Goal: Task Accomplishment & Management: Use online tool/utility

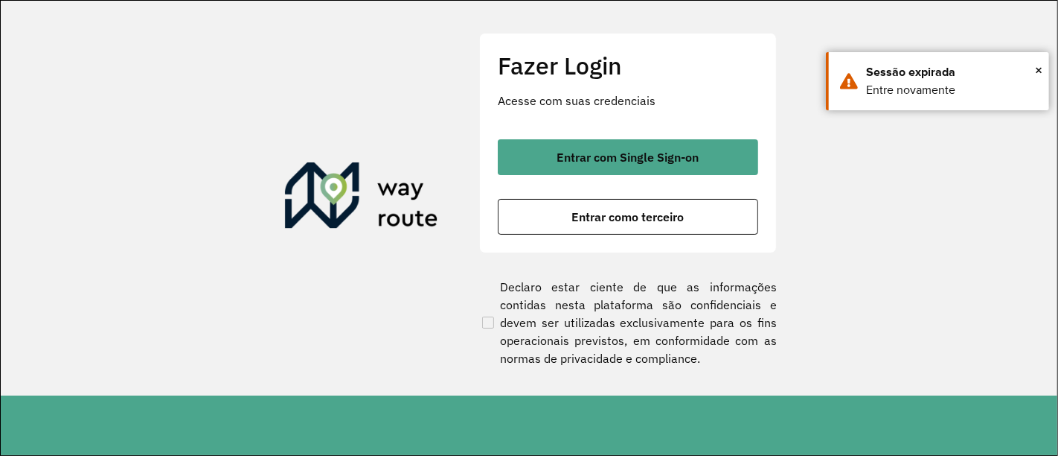
drag, startPoint x: 653, startPoint y: 130, endPoint x: 646, endPoint y: 145, distance: 16.3
click at [651, 130] on div "Fazer Login Acesse com suas credenciais Entrar com Single Sign-on Entrar como t…" at bounding box center [628, 143] width 298 height 220
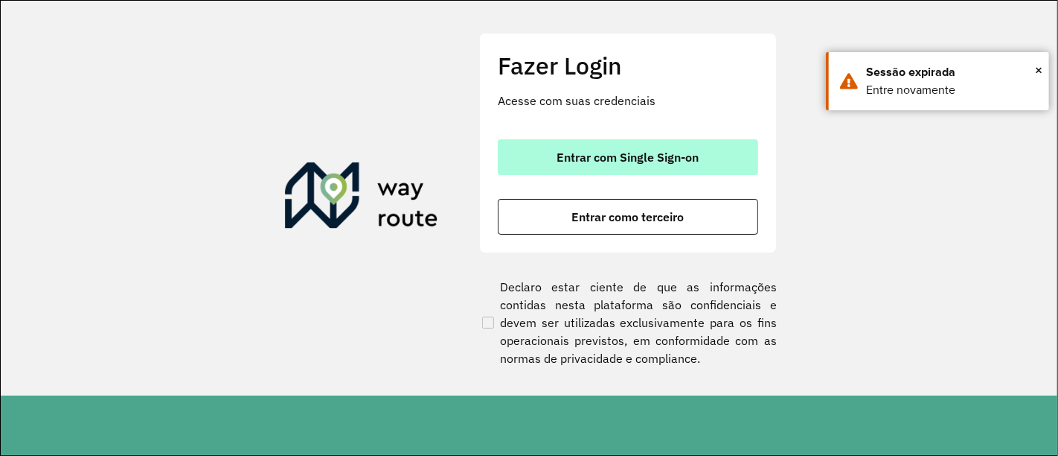
click at [649, 159] on span "Entrar com Single Sign-on" at bounding box center [628, 157] width 142 height 12
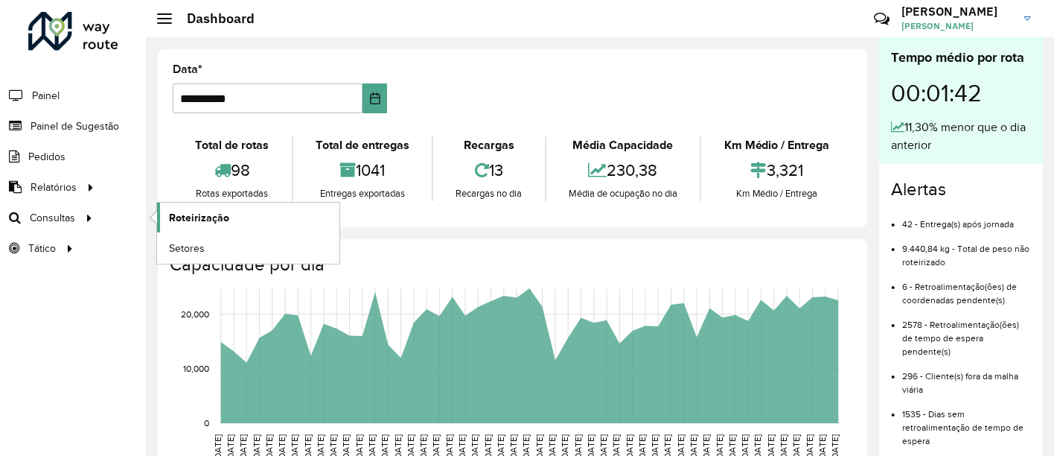
click at [204, 217] on span "Roteirização" at bounding box center [199, 218] width 60 height 16
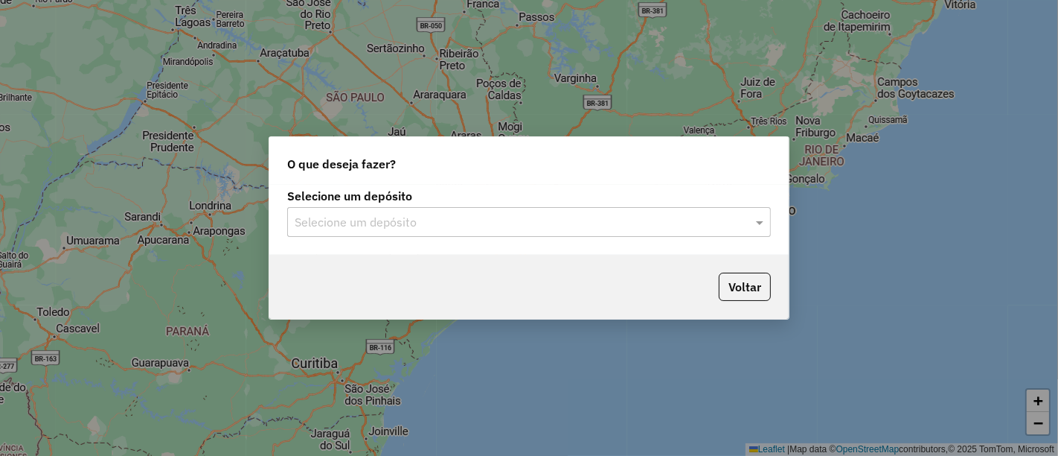
click at [610, 220] on input "text" at bounding box center [514, 223] width 439 height 18
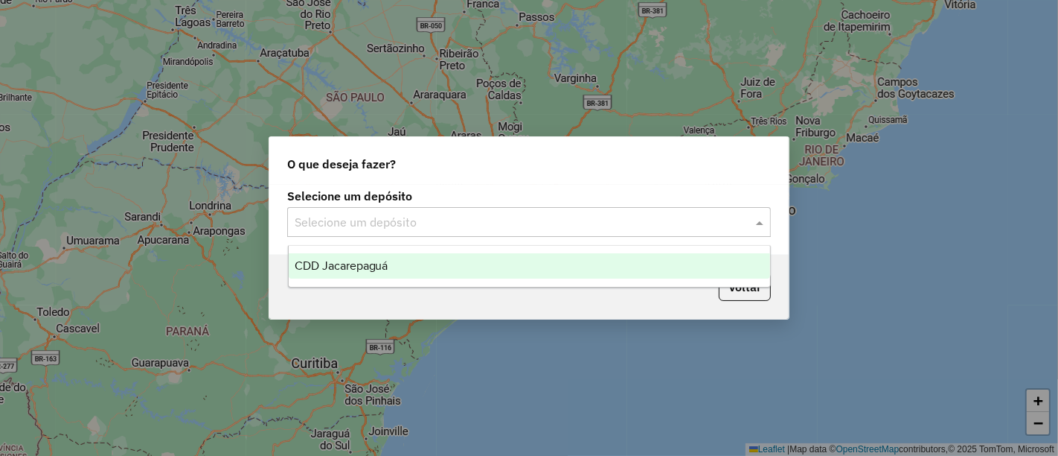
click at [356, 262] on span "CDD Jacarepaguá" at bounding box center [342, 265] width 94 height 13
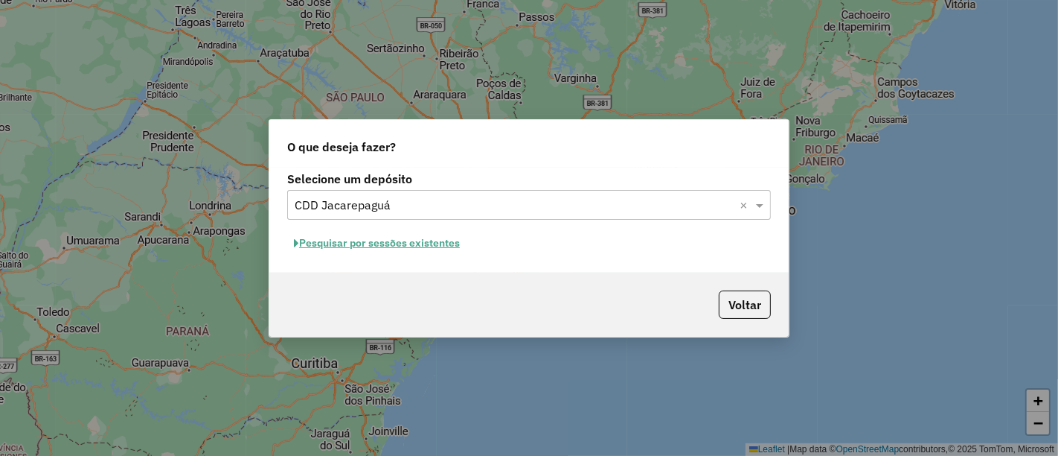
click at [438, 243] on button "Pesquisar por sessões existentes" at bounding box center [376, 242] width 179 height 23
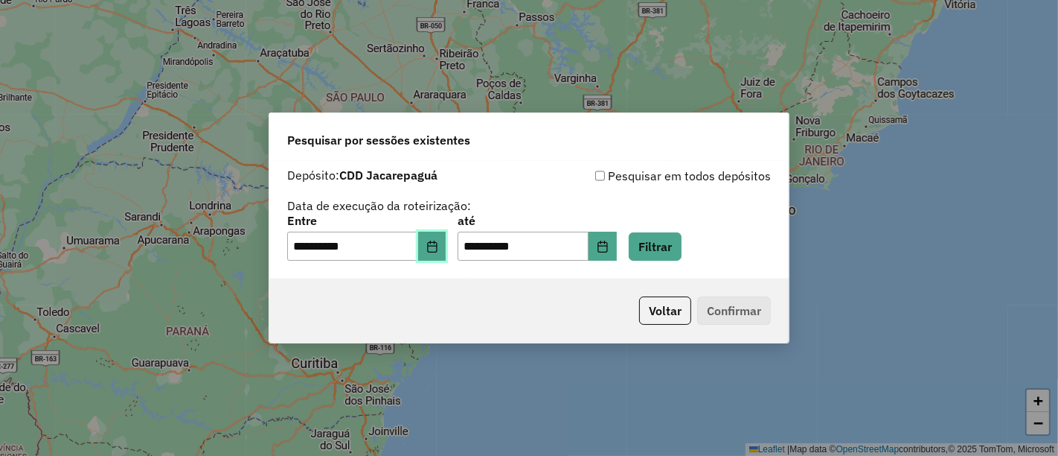
click at [438, 241] on icon "Choose Date" at bounding box center [432, 246] width 12 height 12
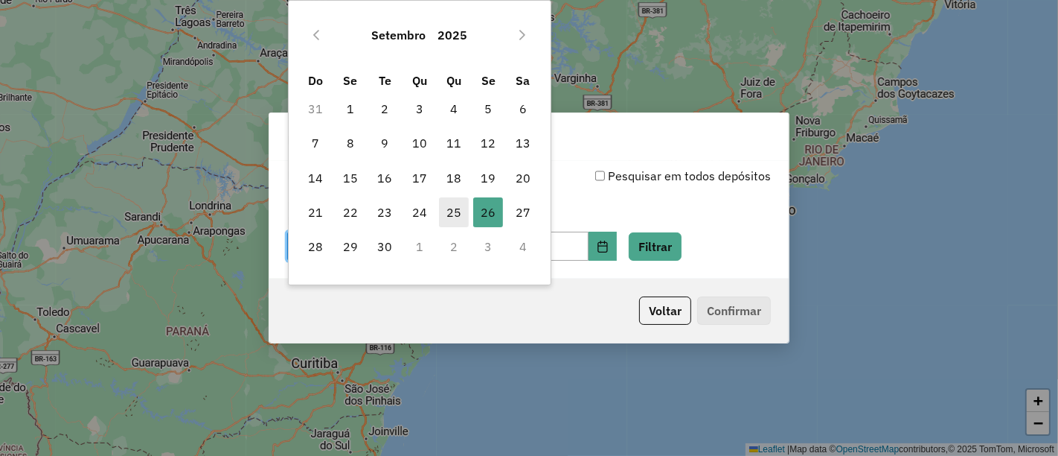
click at [443, 211] on span "25" at bounding box center [454, 212] width 30 height 30
type input "**********"
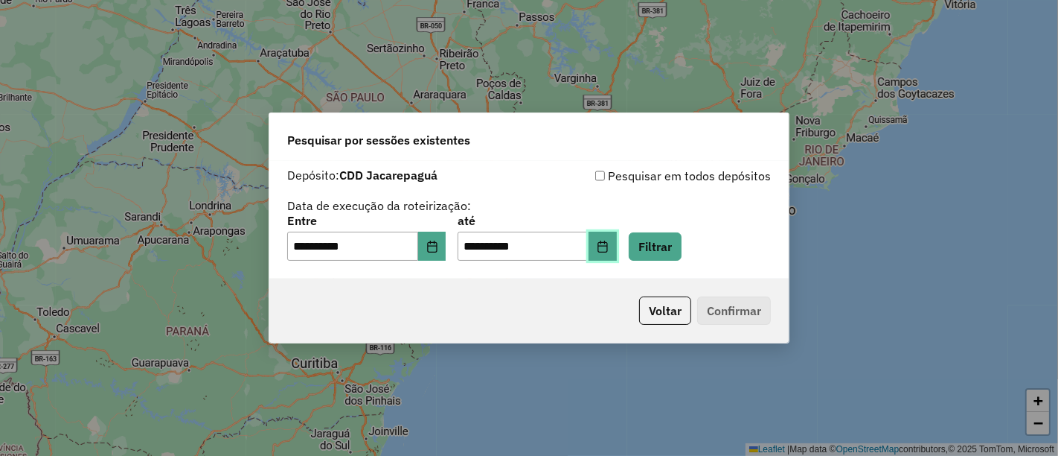
click at [617, 257] on button "Choose Date" at bounding box center [603, 246] width 28 height 30
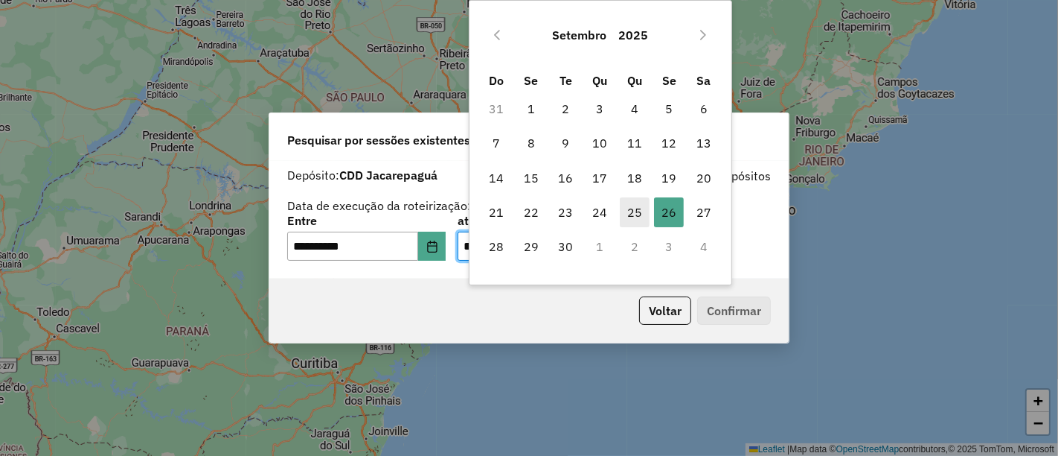
click at [634, 211] on span "25" at bounding box center [635, 212] width 30 height 30
type input "**********"
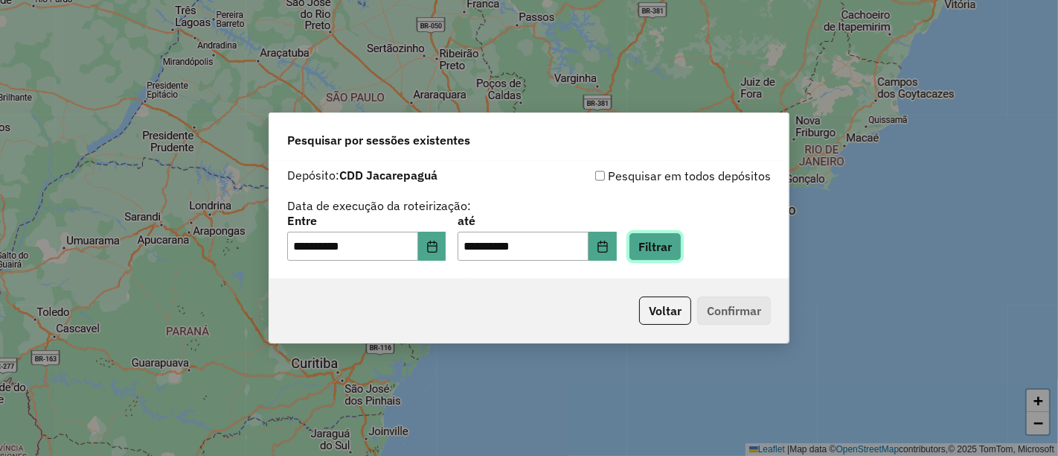
click at [671, 241] on button "Filtrar" at bounding box center [655, 246] width 53 height 28
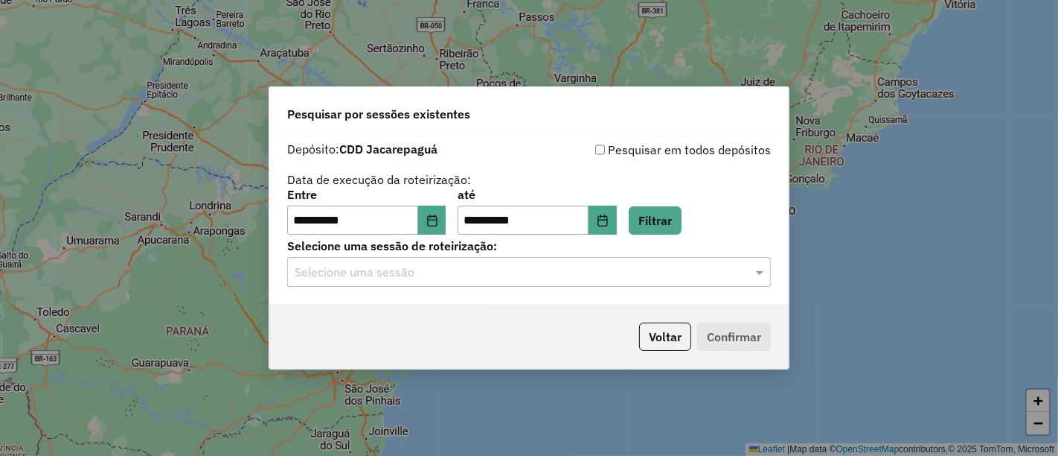
click at [530, 247] on label "Selecione uma sessão de roteirização:" at bounding box center [529, 246] width 484 height 18
click at [529, 257] on div "Selecione uma sessão" at bounding box center [529, 272] width 484 height 30
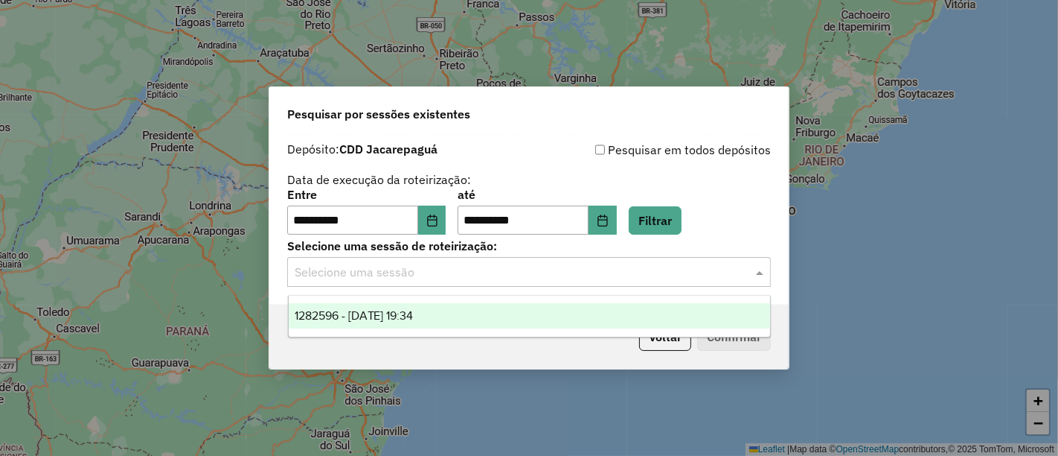
click at [485, 312] on div "1282596 - 25/09/2025 19:34" at bounding box center [530, 315] width 482 height 25
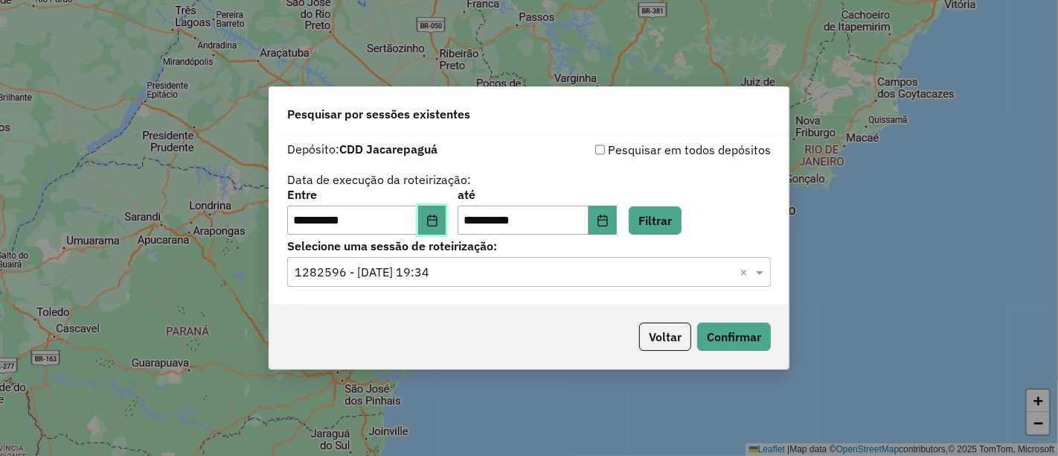
click at [436, 220] on icon "Choose Date" at bounding box center [432, 220] width 12 height 12
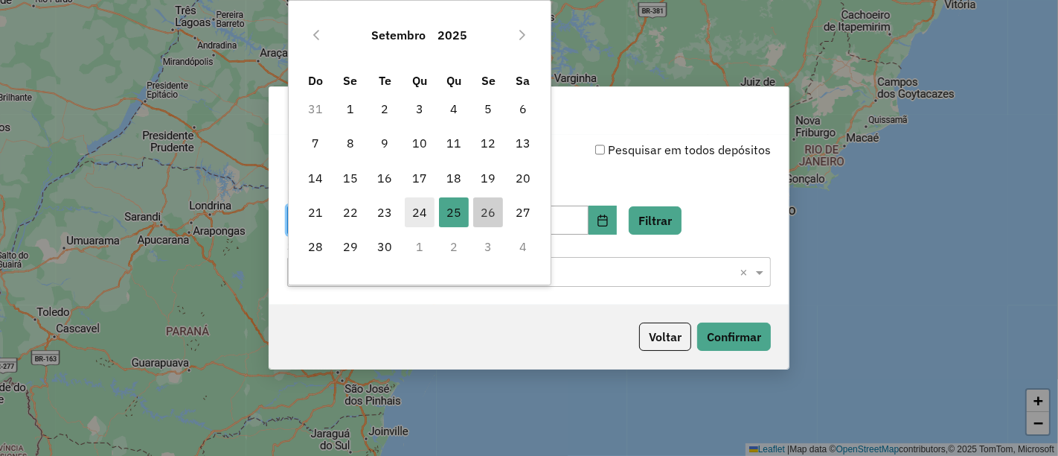
click at [430, 219] on span "24" at bounding box center [420, 212] width 30 height 30
type input "**********"
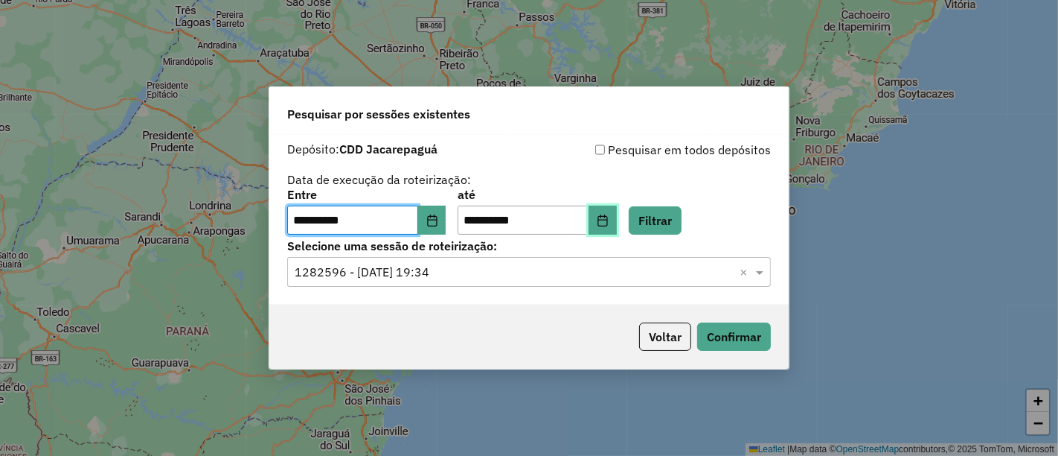
click at [617, 232] on button "Choose Date" at bounding box center [603, 220] width 28 height 30
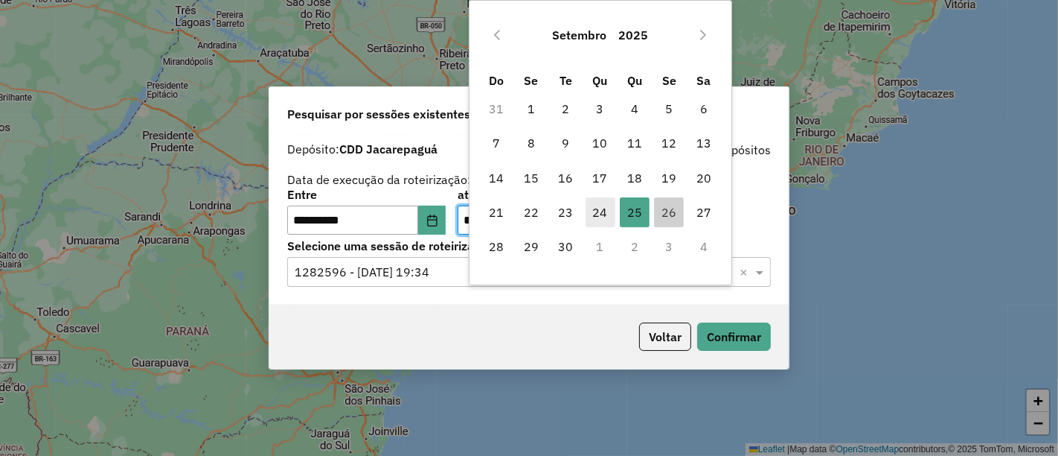
click at [598, 216] on span "24" at bounding box center [601, 212] width 30 height 30
type input "**********"
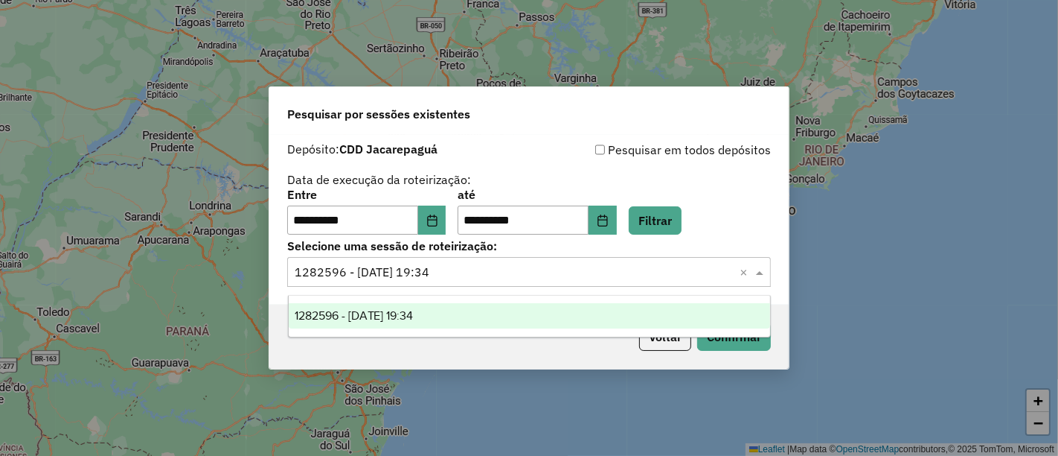
click at [438, 269] on input "text" at bounding box center [514, 272] width 439 height 18
click at [681, 224] on button "Filtrar" at bounding box center [655, 220] width 53 height 28
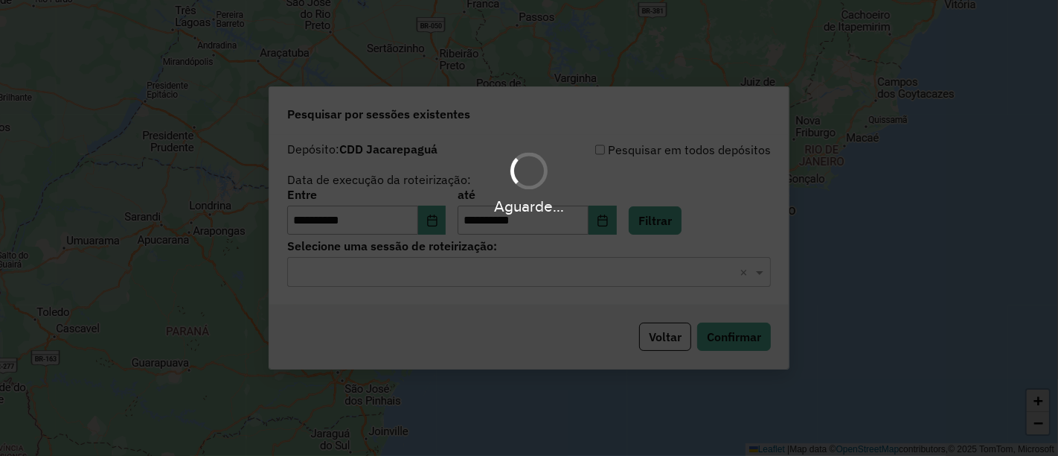
click at [547, 279] on input "text" at bounding box center [514, 272] width 439 height 18
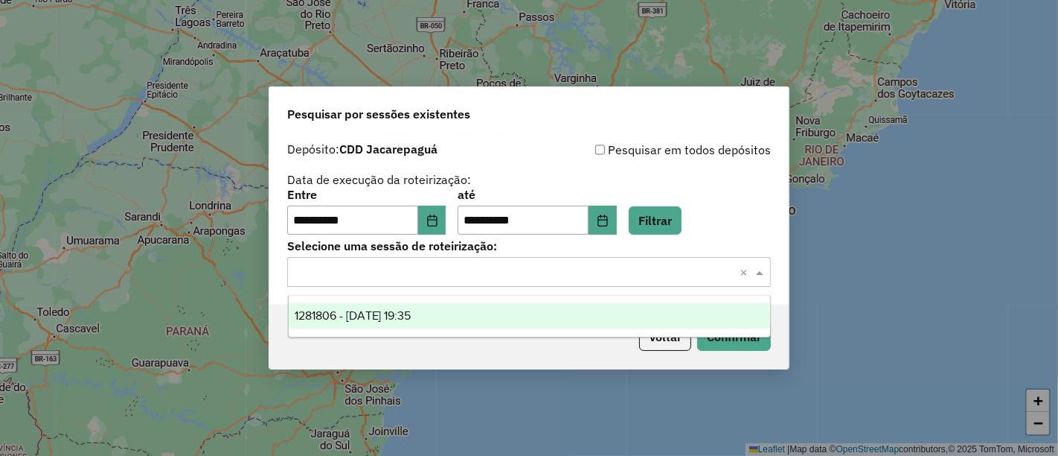
click at [508, 317] on div "1281806 - 24/09/2025 19:35" at bounding box center [530, 315] width 482 height 25
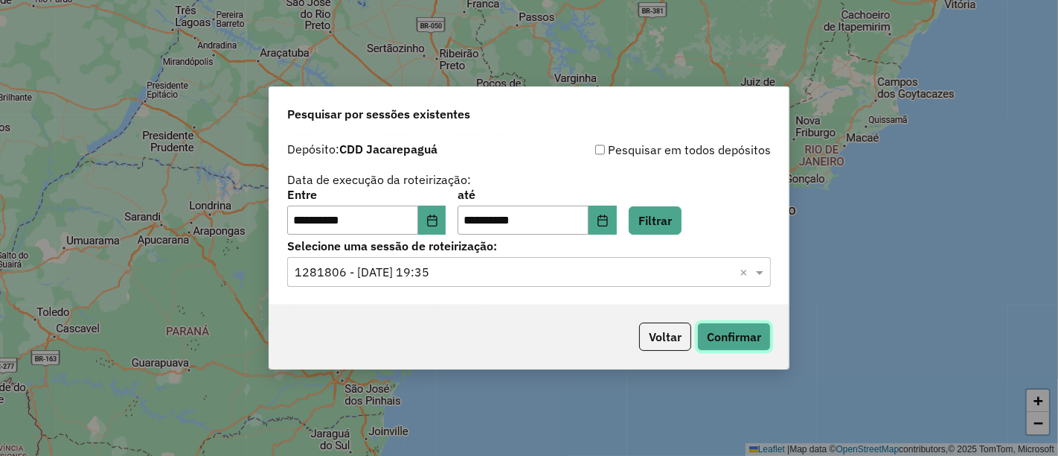
click at [762, 342] on button "Confirmar" at bounding box center [734, 336] width 74 height 28
click at [428, 225] on button "Choose Date" at bounding box center [432, 220] width 28 height 30
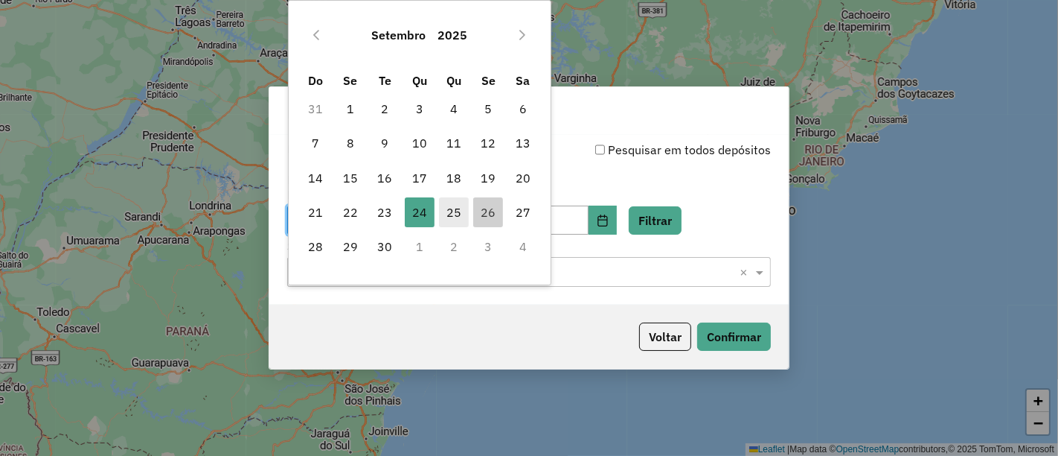
click at [464, 214] on span "25" at bounding box center [454, 212] width 30 height 30
type input "**********"
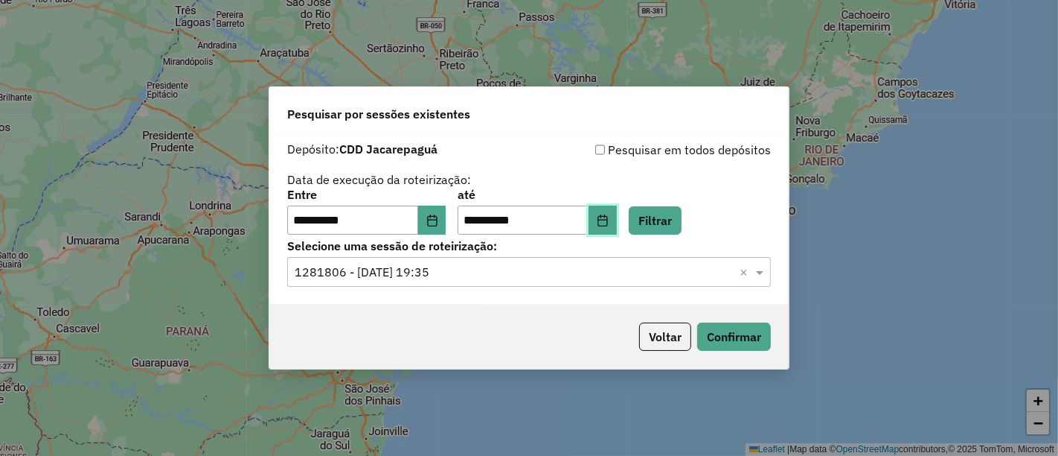
click at [617, 223] on button "Choose Date" at bounding box center [603, 220] width 28 height 30
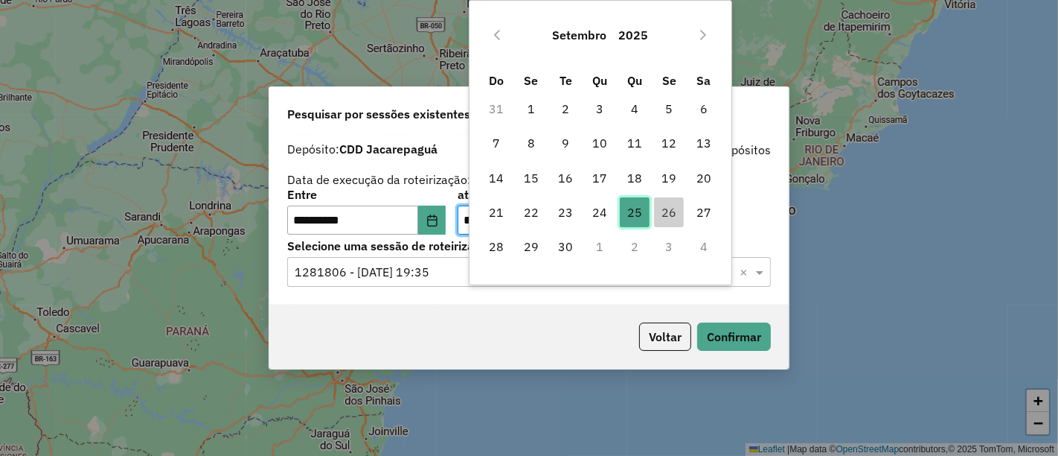
click at [634, 213] on span "25" at bounding box center [635, 212] width 30 height 30
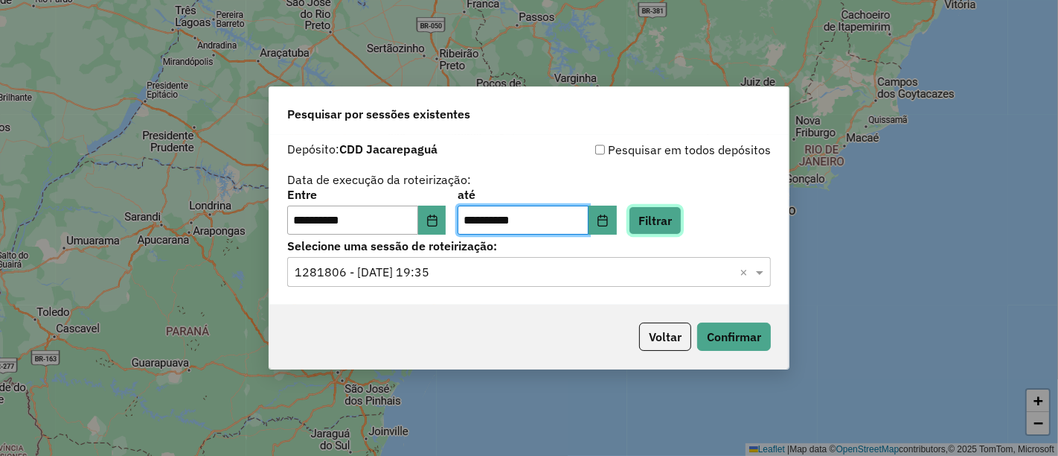
click at [682, 231] on button "Filtrar" at bounding box center [655, 220] width 53 height 28
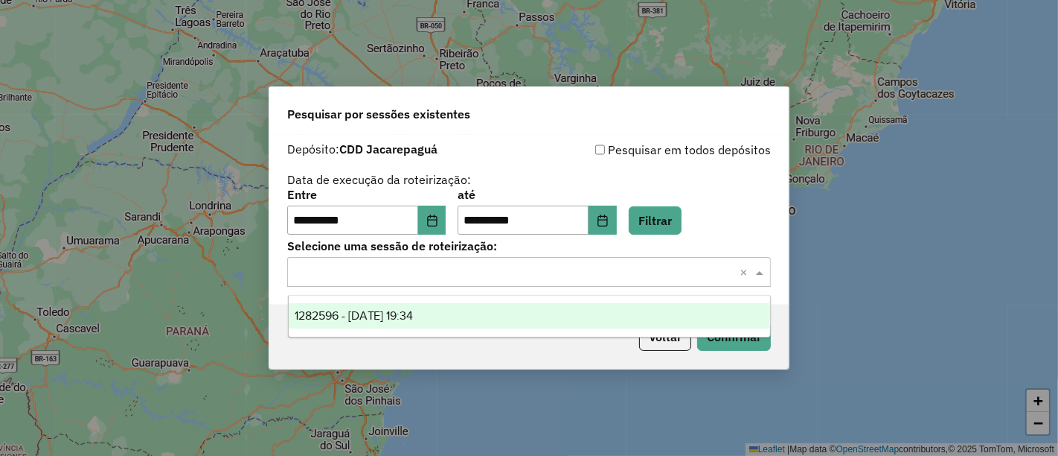
click at [511, 263] on input "text" at bounding box center [514, 272] width 439 height 18
click at [414, 315] on span "1282596 - 25/09/2025 19:34" at bounding box center [354, 315] width 119 height 13
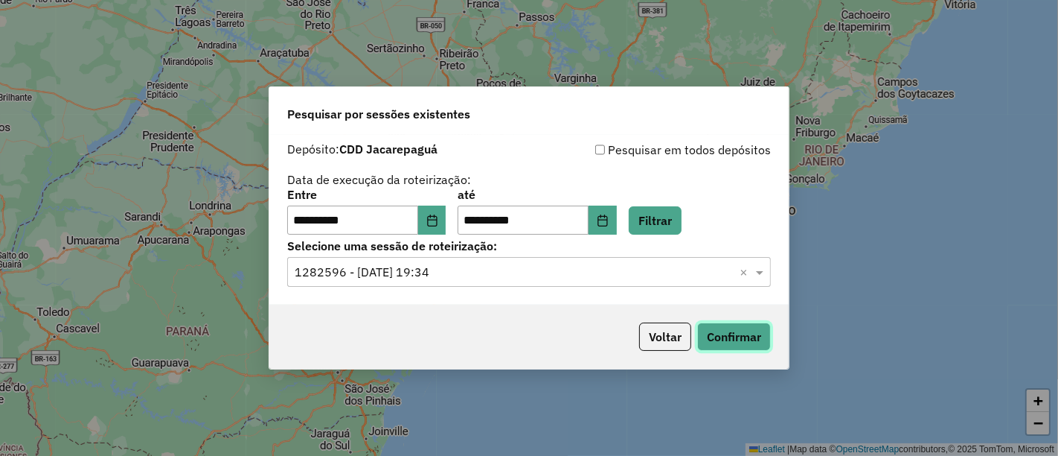
click at [720, 342] on button "Confirmar" at bounding box center [734, 336] width 74 height 28
click at [735, 345] on button "Confirmar" at bounding box center [734, 336] width 74 height 28
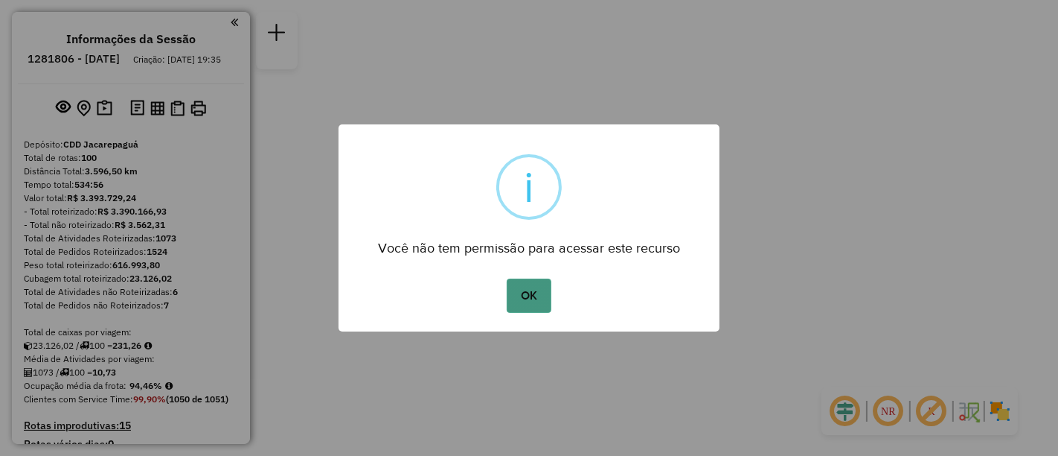
click at [536, 297] on button "OK" at bounding box center [529, 295] width 44 height 34
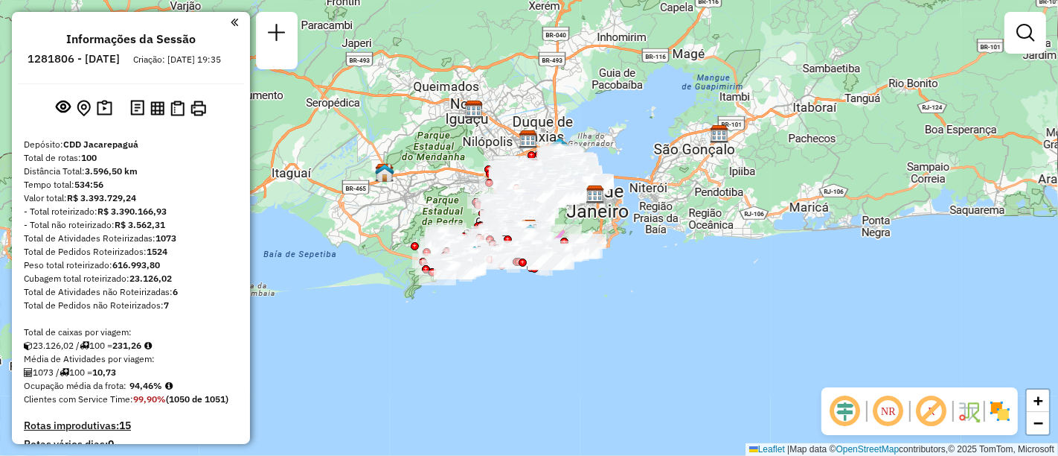
scroll to position [376, 0]
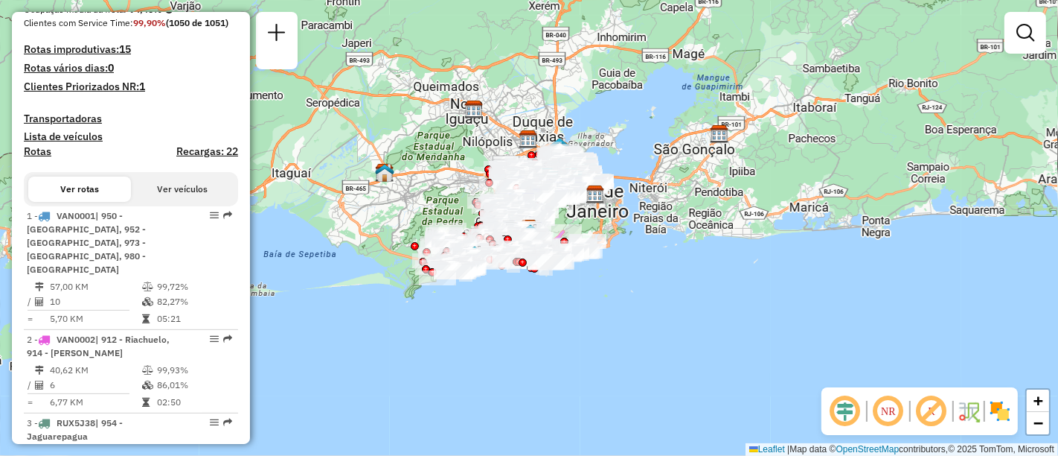
click at [157, 200] on button "Ver veículos" at bounding box center [182, 188] width 103 height 25
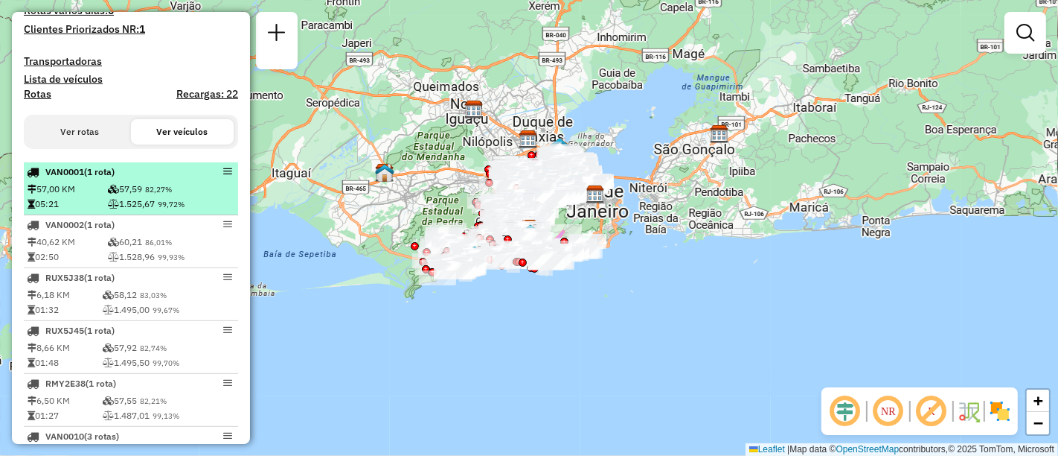
scroll to position [293, 0]
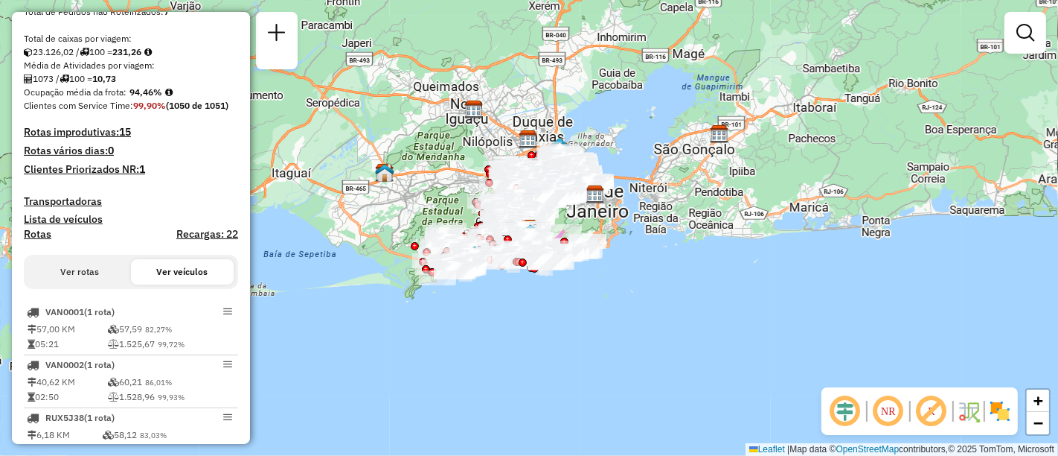
click at [104, 283] on button "Ver rotas" at bounding box center [79, 271] width 103 height 25
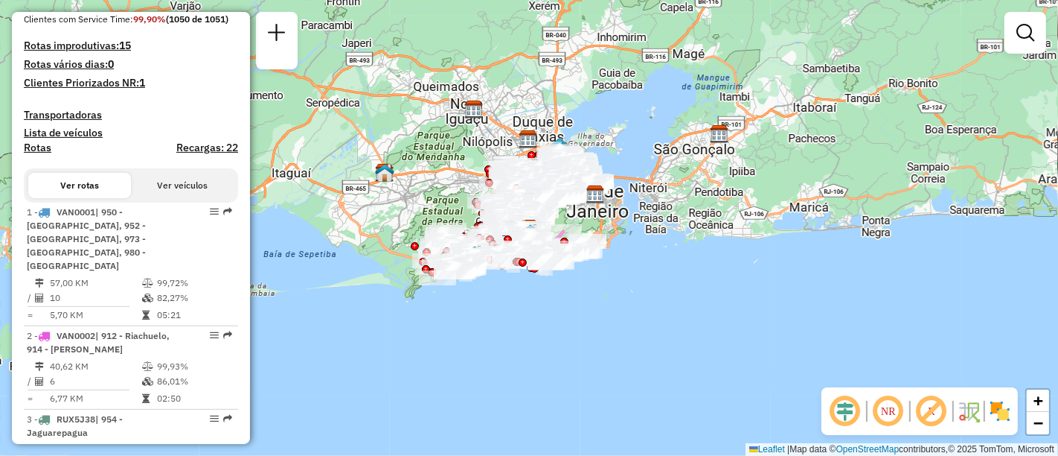
scroll to position [376, 0]
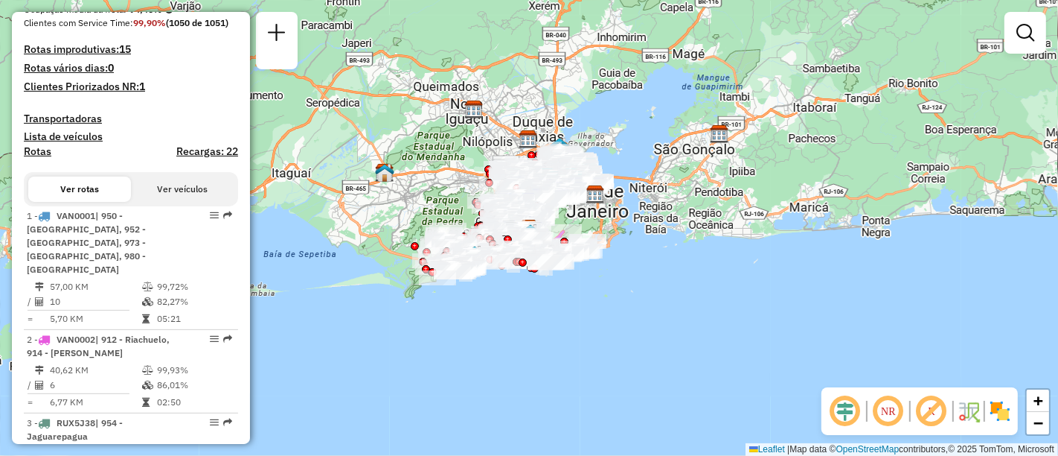
click at [225, 158] on h4 "Recargas: 22" at bounding box center [207, 151] width 62 height 13
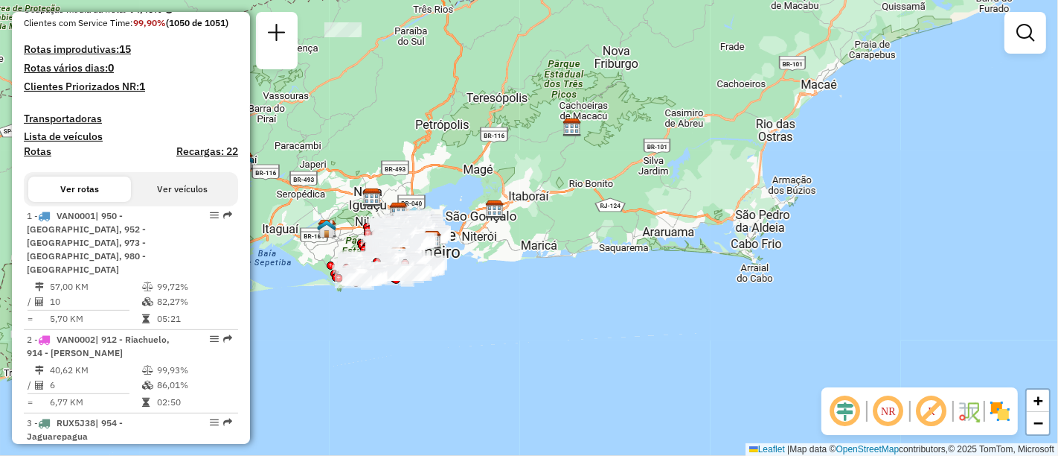
click at [220, 158] on h4 "Recargas: 22" at bounding box center [207, 151] width 62 height 13
click at [223, 158] on h4 "Recargas: 22" at bounding box center [207, 151] width 62 height 13
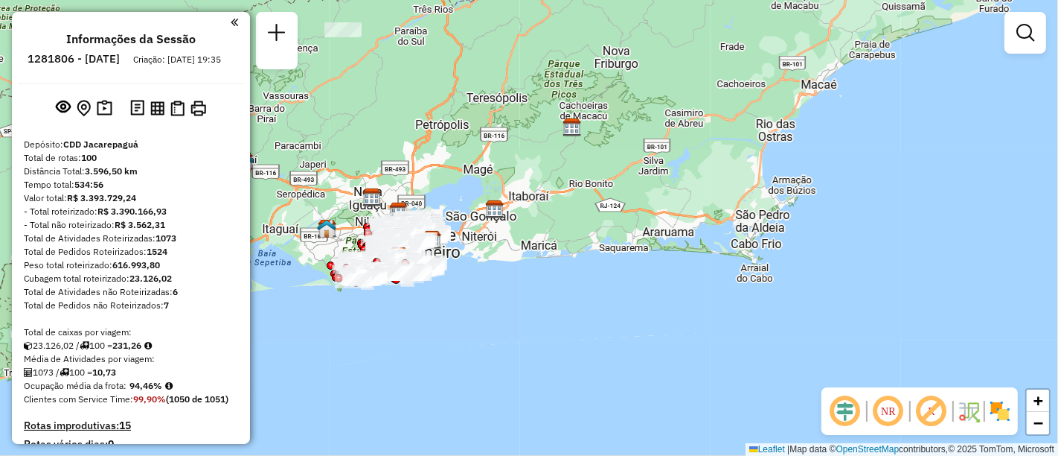
click at [231, 23] on em at bounding box center [234, 22] width 7 height 13
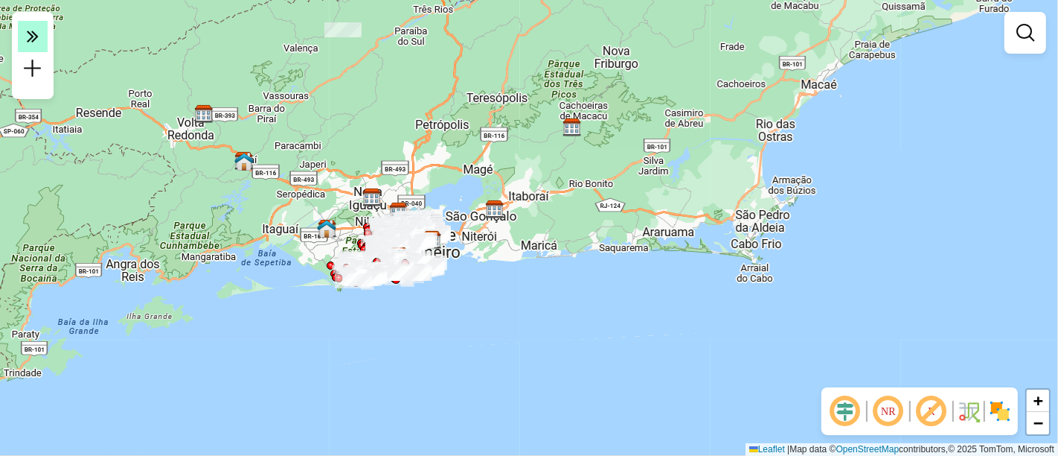
click at [30, 35] on icon at bounding box center [33, 35] width 12 height 21
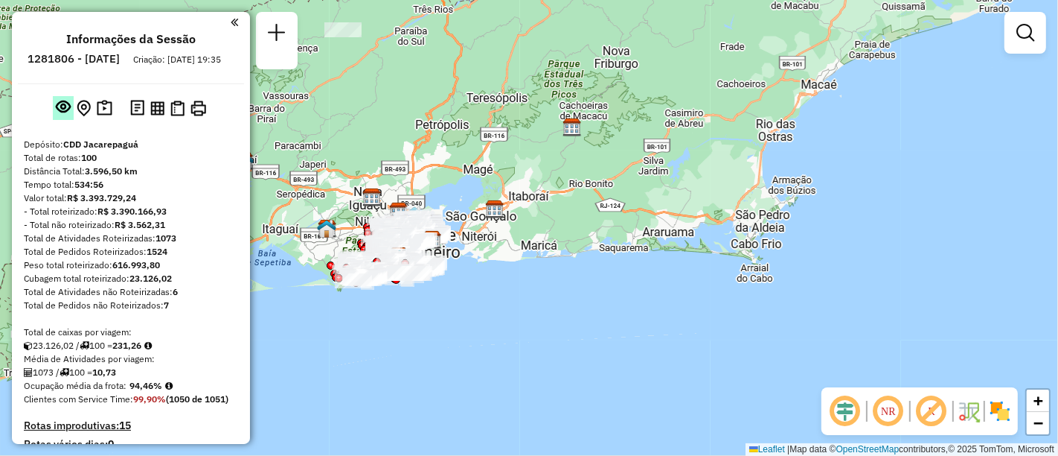
click at [58, 114] on em at bounding box center [63, 106] width 15 height 15
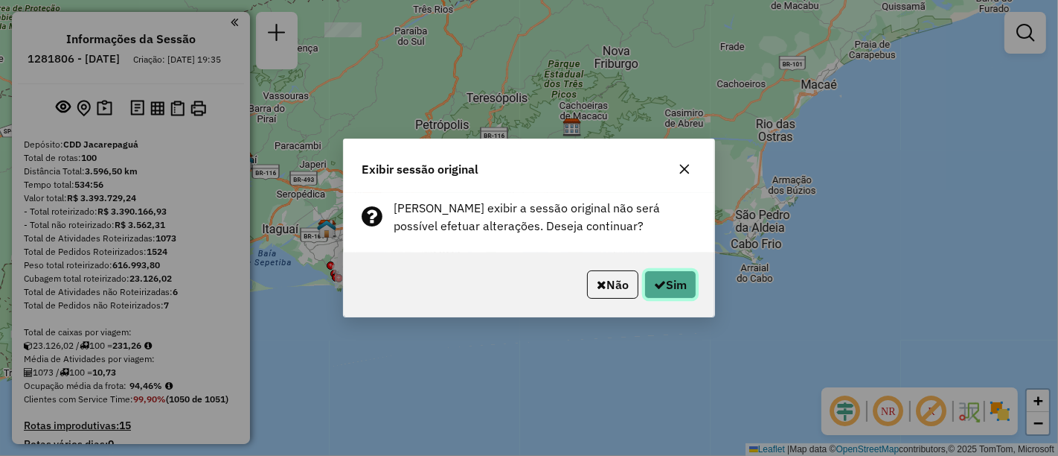
click at [648, 292] on button "Sim" at bounding box center [671, 284] width 52 height 28
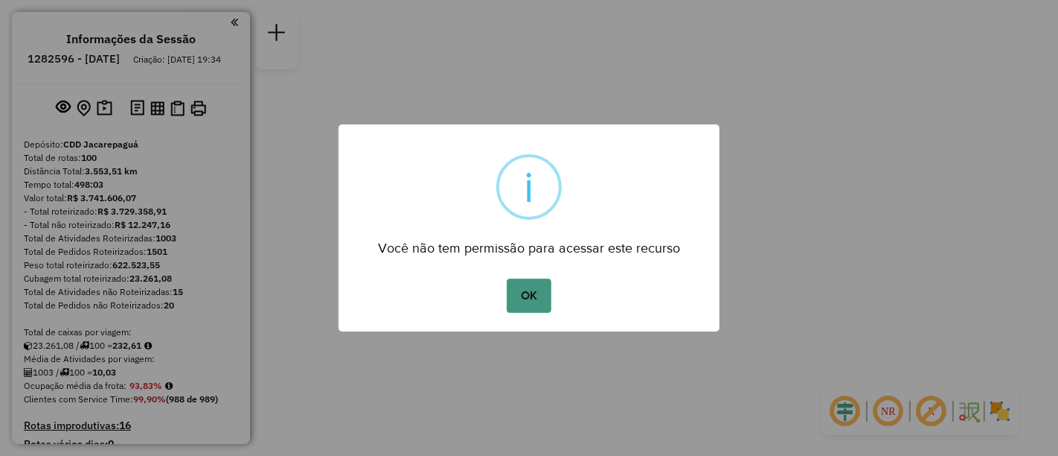
click at [521, 286] on button "OK" at bounding box center [529, 295] width 44 height 34
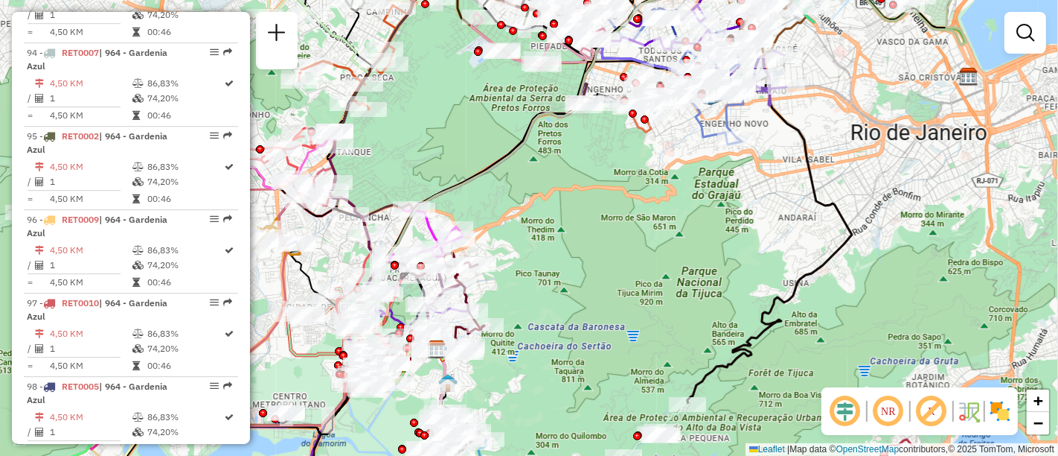
scroll to position [8680, 0]
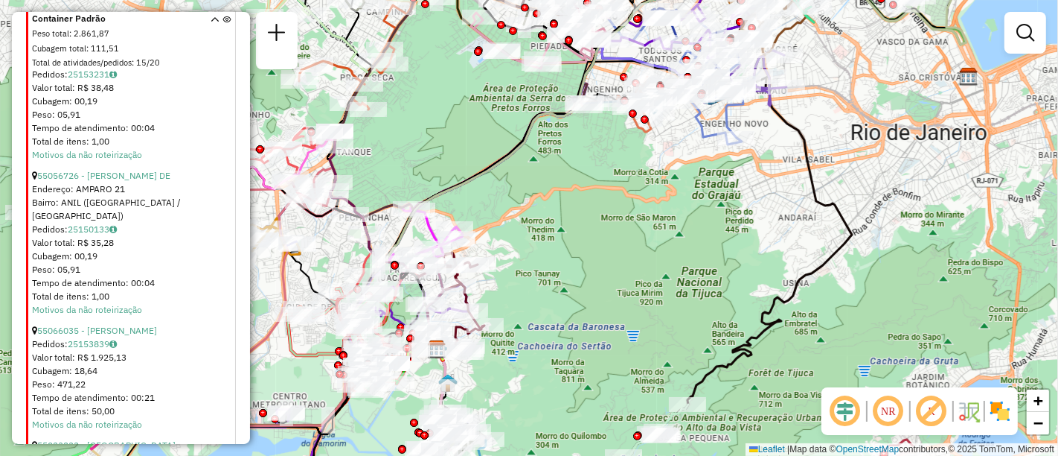
scroll to position [10665, 0]
